Goal: Find specific page/section: Find specific page/section

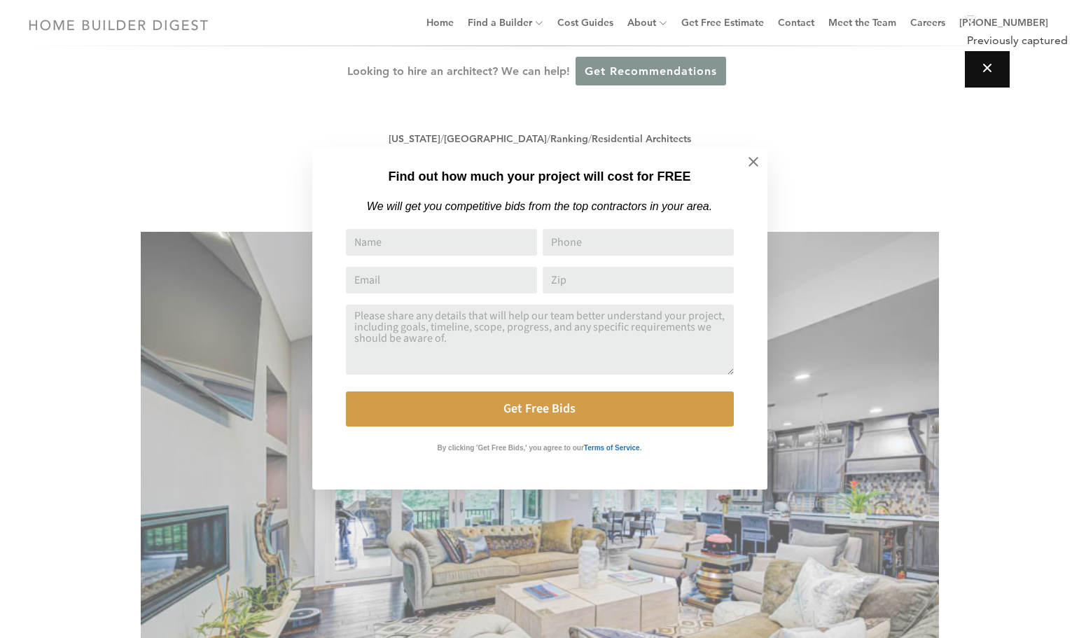
click at [150, 23] on div "Find out how much your project will cost for FREE We will get you competitive b…" at bounding box center [539, 319] width 1079 height 638
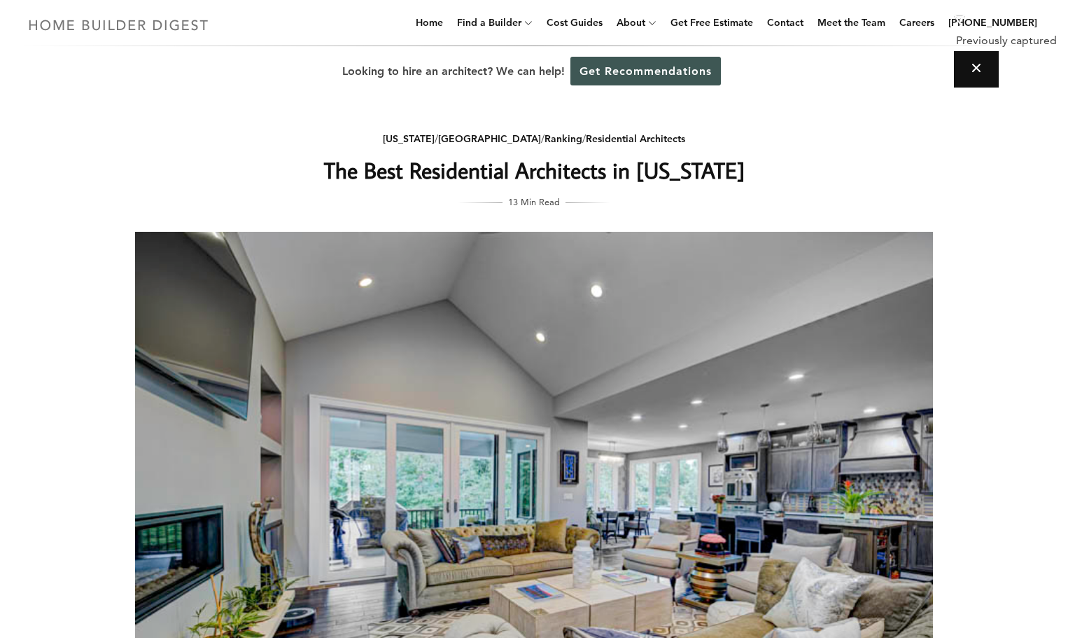
click at [150, 23] on img at bounding box center [118, 24] width 192 height 27
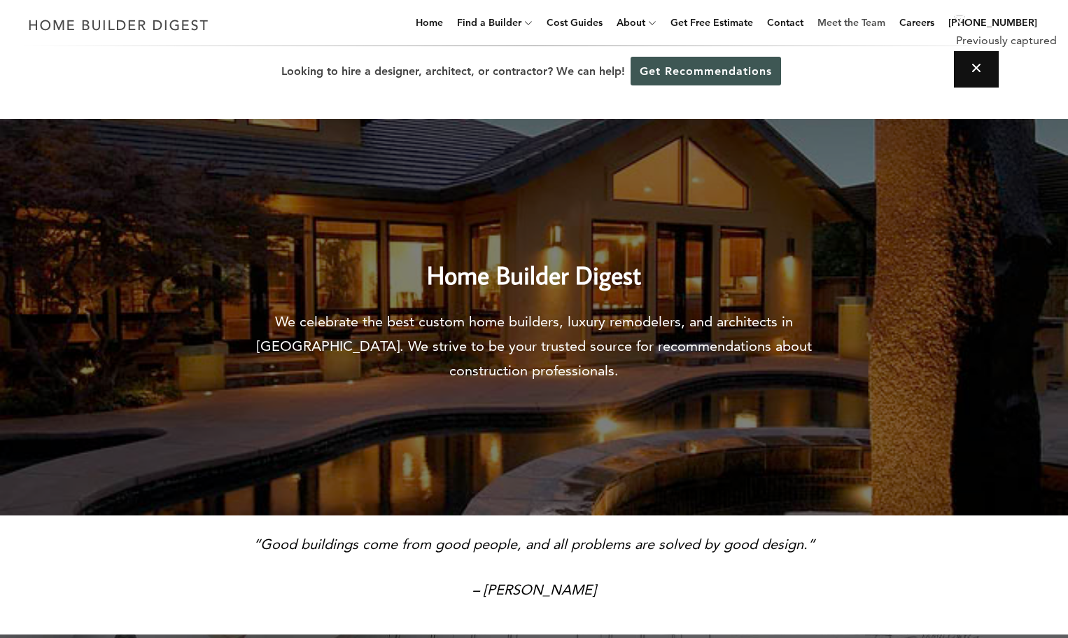
click at [863, 22] on link "Meet the Team" at bounding box center [851, 22] width 79 height 45
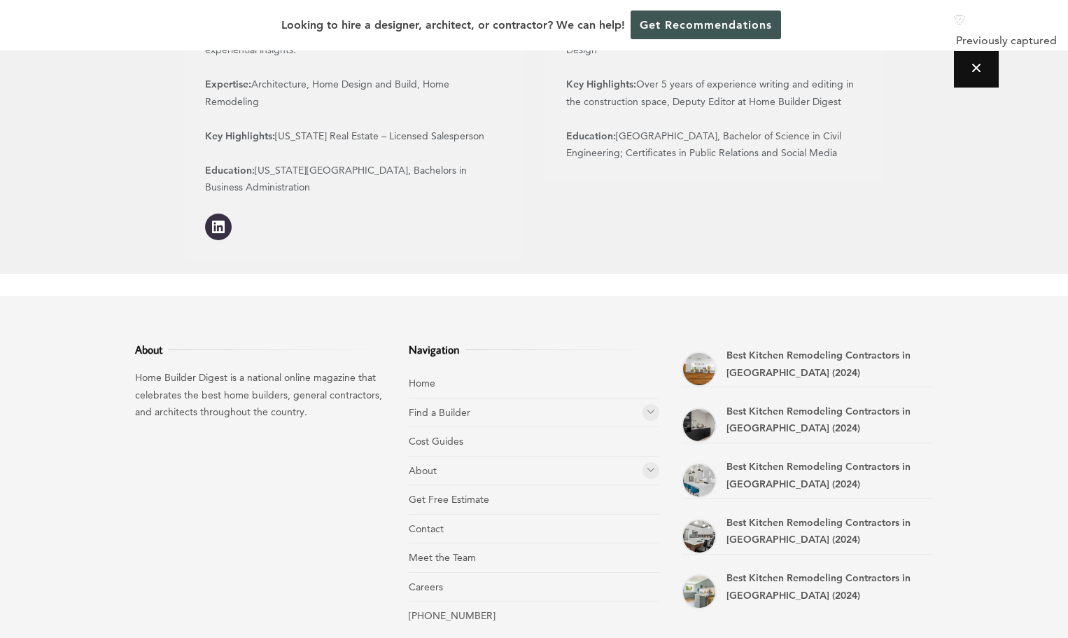
scroll to position [1835, 0]
